Goal: Entertainment & Leisure: Consume media (video, audio)

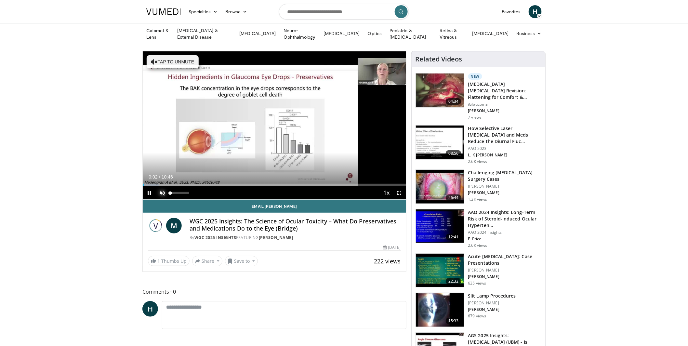
click at [163, 190] on span "Video Player" at bounding box center [162, 192] width 13 height 13
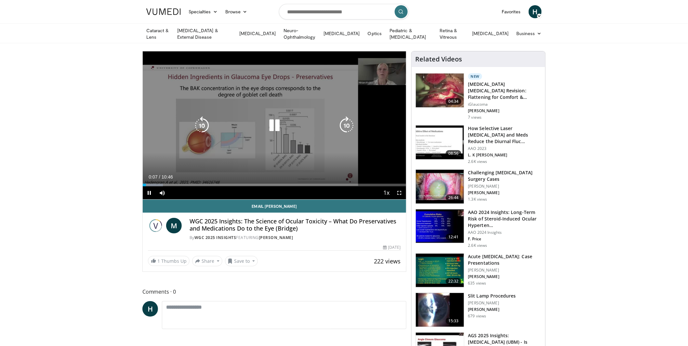
click at [199, 120] on icon "Video Player" at bounding box center [202, 125] width 18 height 18
